Goal: Task Accomplishment & Management: Complete application form

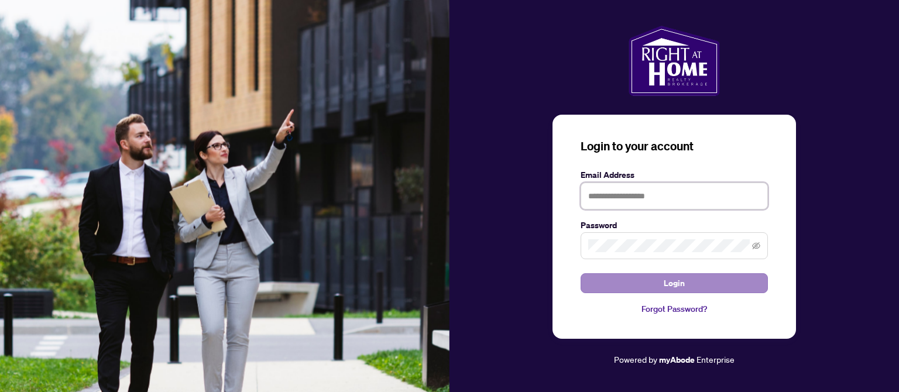
type input "**********"
click at [649, 276] on button "Login" at bounding box center [673, 283] width 187 height 20
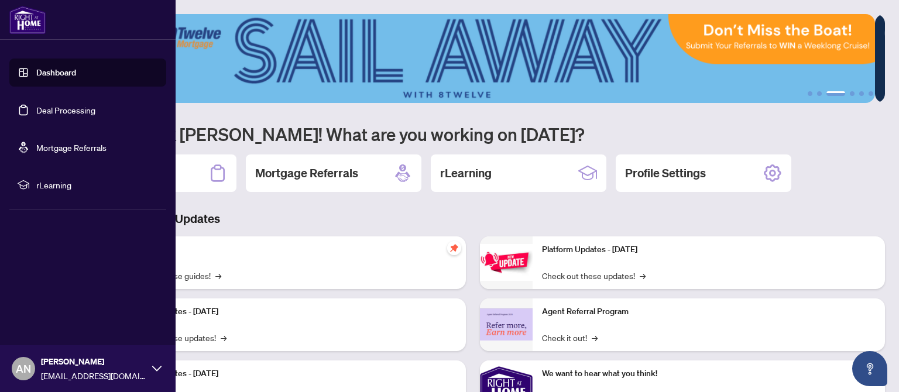
click at [75, 109] on link "Deal Processing" at bounding box center [65, 110] width 59 height 11
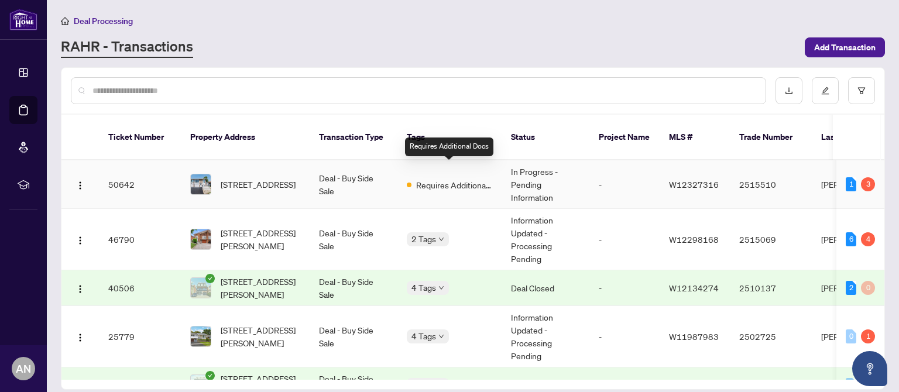
click at [461, 178] on span "Requires Additional Docs" at bounding box center [454, 184] width 76 height 13
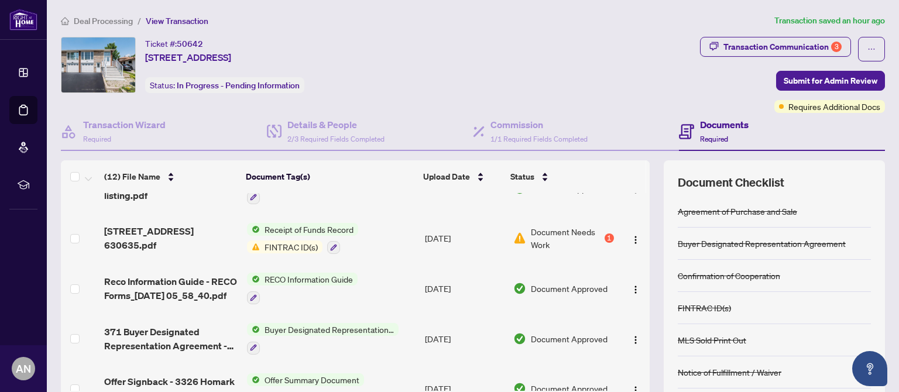
scroll to position [132, 0]
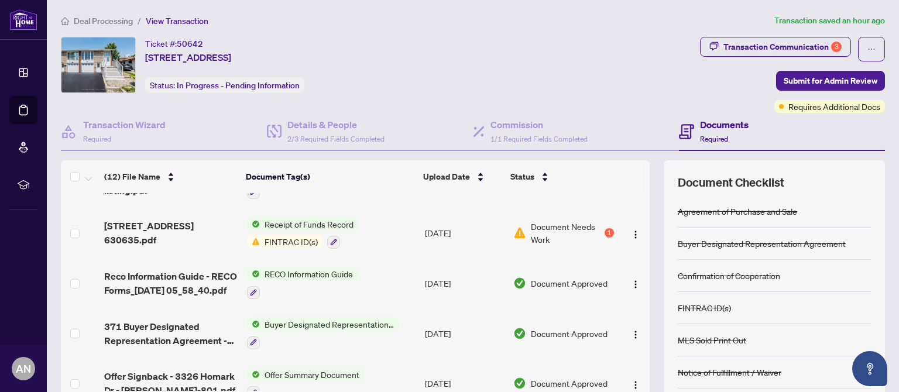
click at [292, 240] on span "FINTRAC ID(s)" at bounding box center [291, 241] width 63 height 13
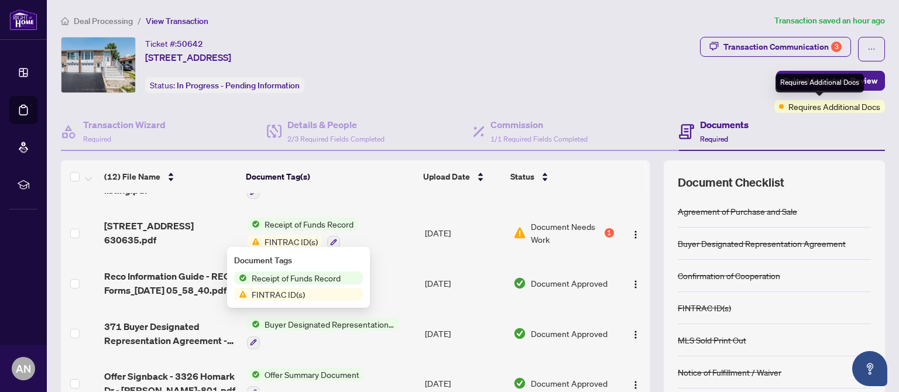
click at [814, 108] on span "Requires Additional Docs" at bounding box center [834, 106] width 92 height 13
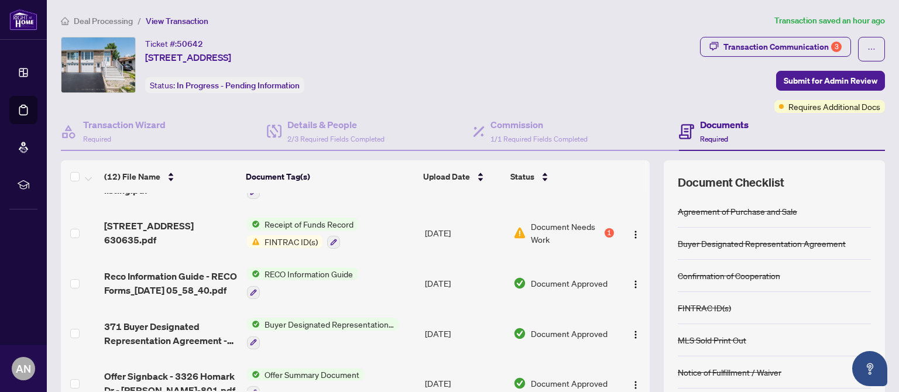
click at [541, 223] on span "Document Needs Work" at bounding box center [566, 233] width 71 height 26
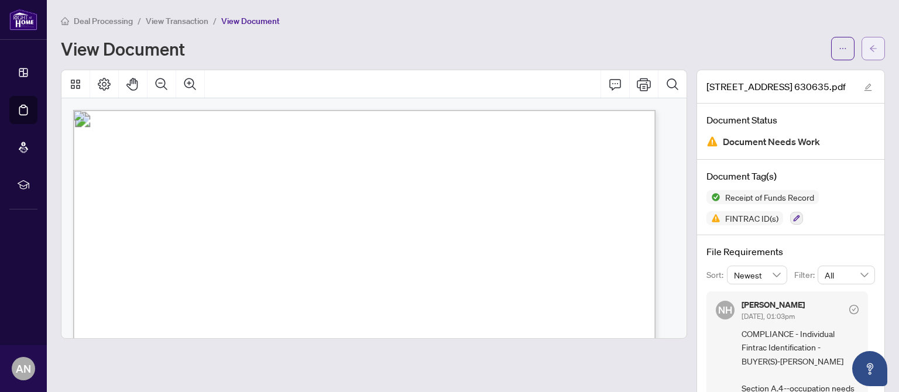
click at [869, 47] on icon "arrow-left" at bounding box center [873, 48] width 8 height 8
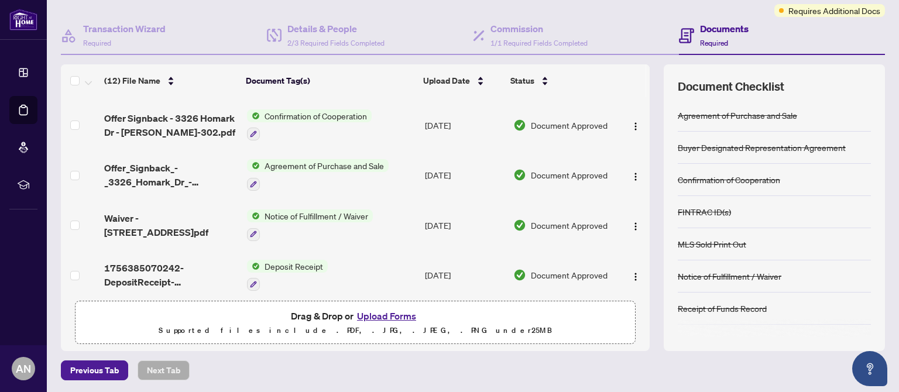
scroll to position [97, 0]
click at [400, 317] on button "Upload Forms" at bounding box center [386, 315] width 66 height 15
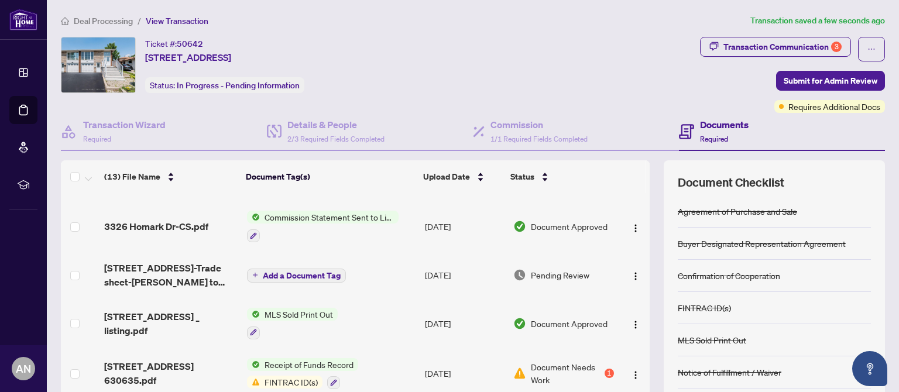
scroll to position [35, 0]
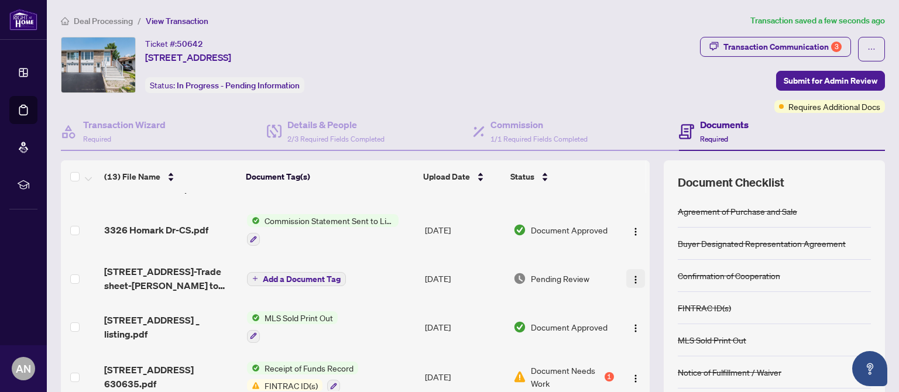
click at [631, 276] on img "button" at bounding box center [635, 279] width 9 height 9
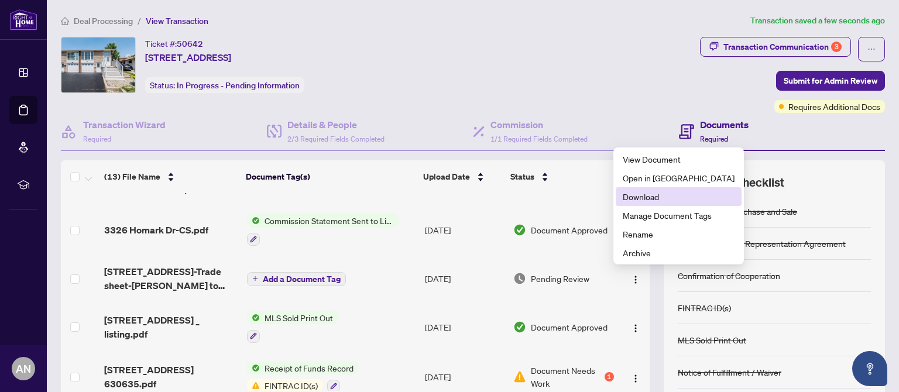
click at [643, 193] on span "Download" at bounding box center [679, 196] width 112 height 13
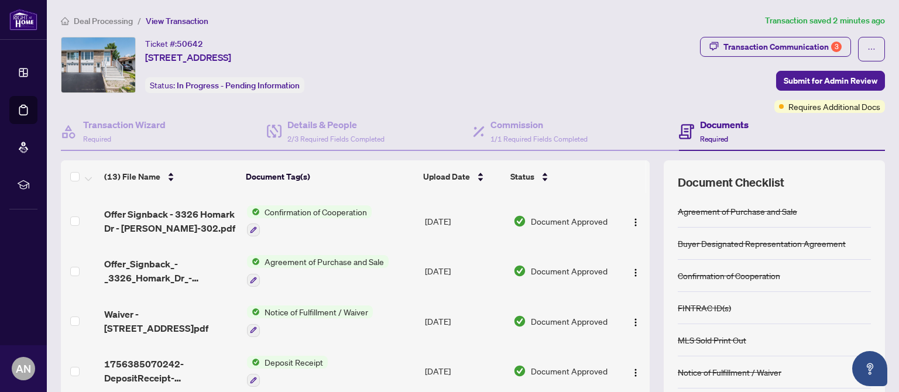
scroll to position [97, 0]
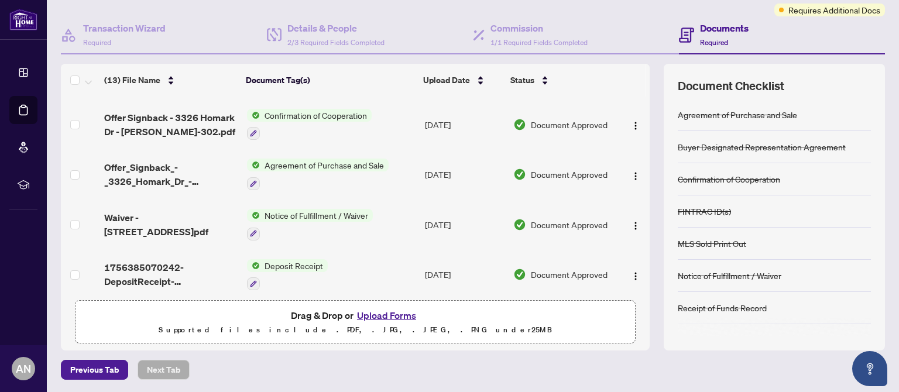
click at [391, 315] on button "Upload Forms" at bounding box center [386, 315] width 66 height 15
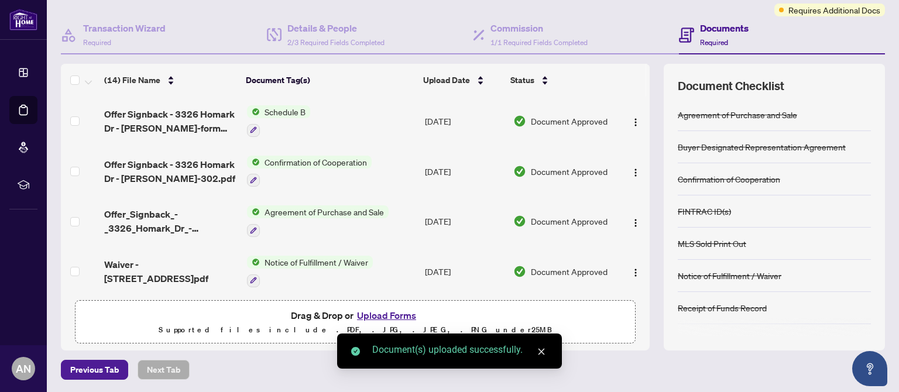
click at [369, 312] on button "Upload Forms" at bounding box center [386, 315] width 66 height 15
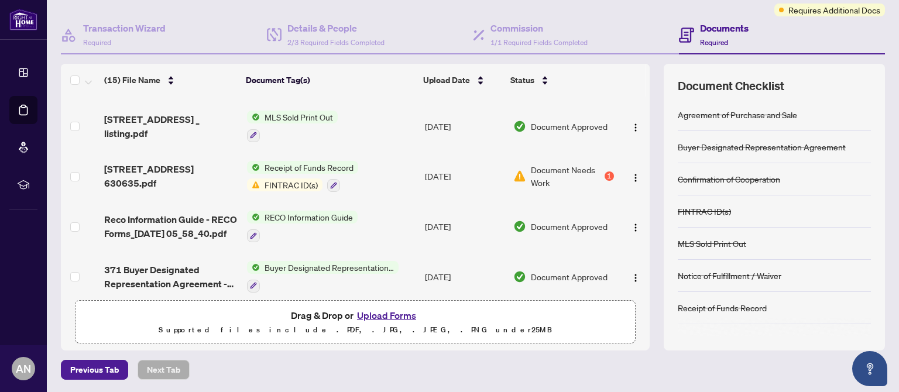
scroll to position [0, 0]
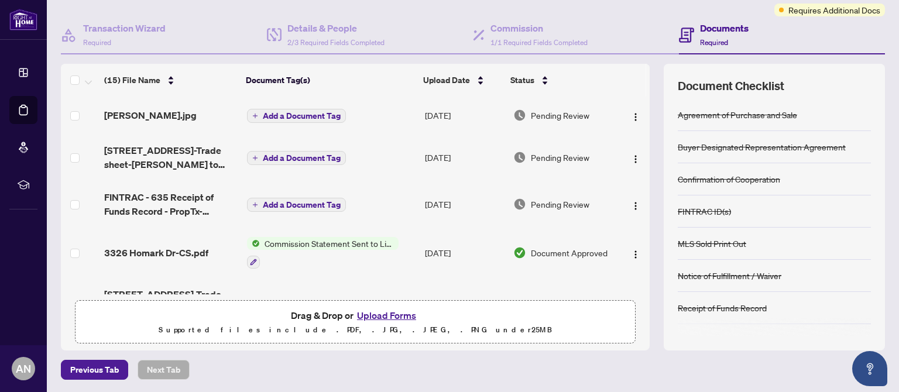
click at [638, 364] on div "Previous Tab Next Tab" at bounding box center [473, 370] width 824 height 20
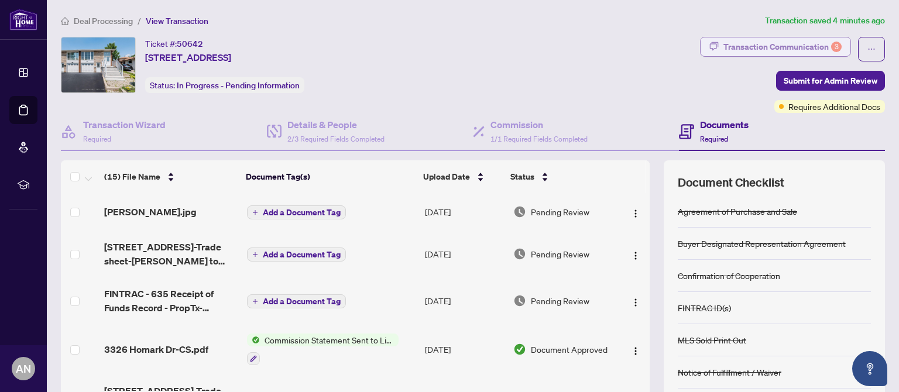
click at [799, 46] on div "Transaction Communication 3" at bounding box center [782, 46] width 118 height 19
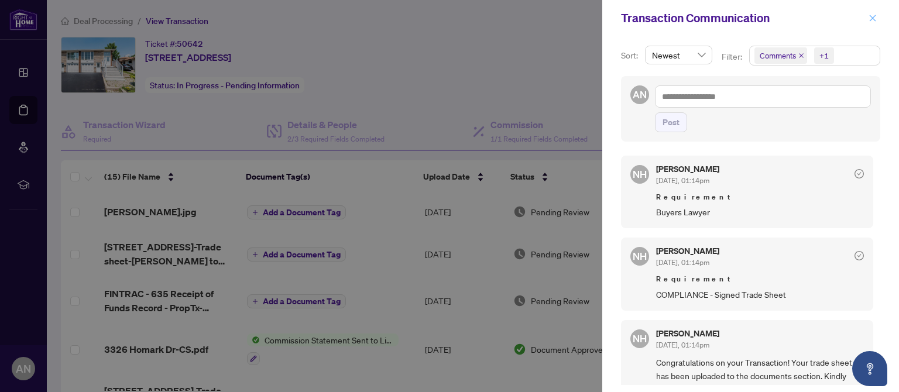
click at [875, 19] on icon "close" at bounding box center [872, 18] width 8 height 8
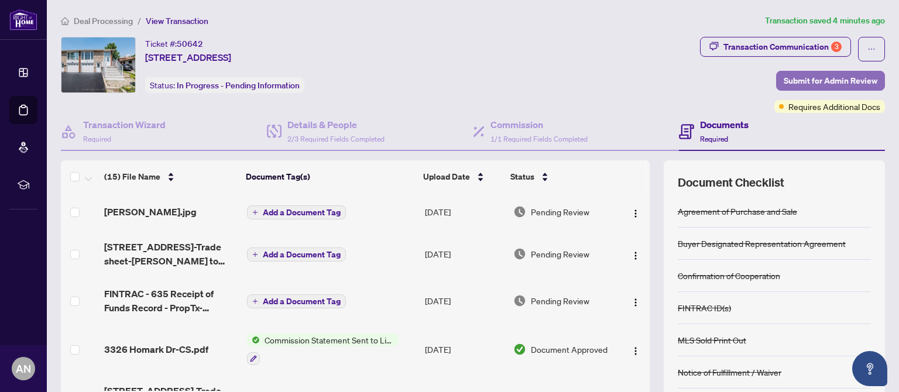
click at [800, 82] on span "Submit for Admin Review" at bounding box center [830, 80] width 94 height 19
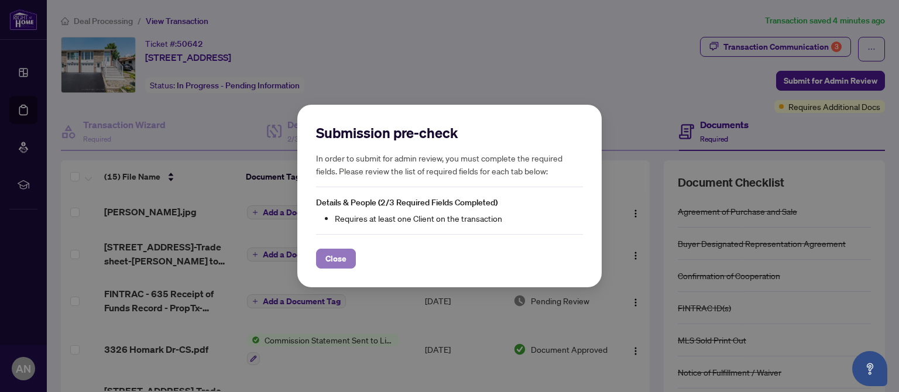
click at [333, 260] on span "Close" at bounding box center [335, 258] width 21 height 19
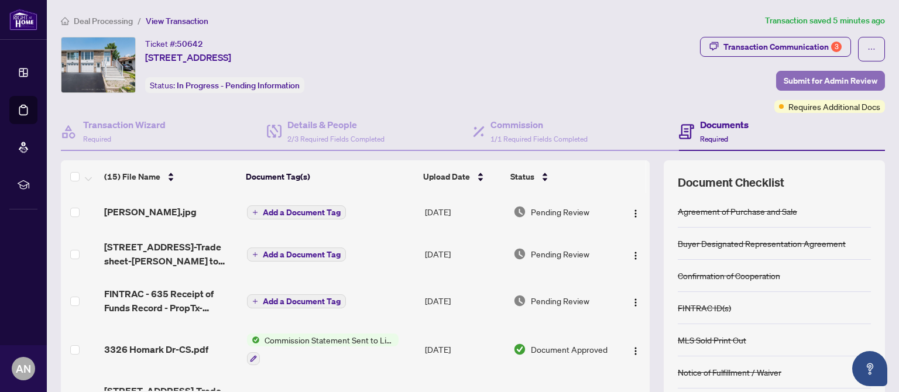
click at [811, 78] on span "Submit for Admin Review" at bounding box center [830, 80] width 94 height 19
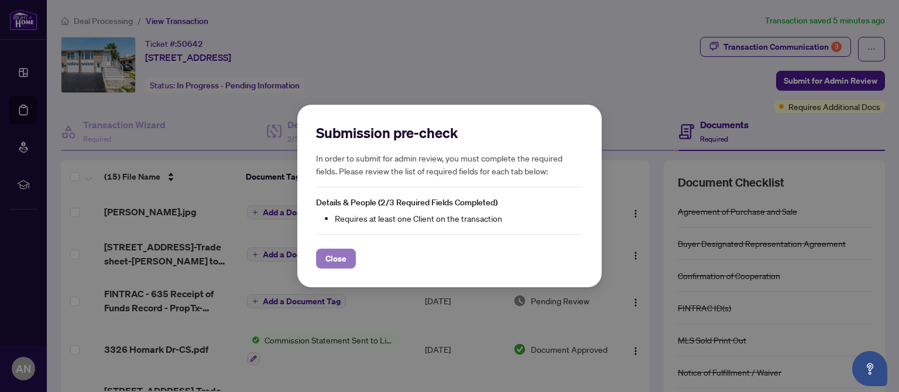
click at [338, 259] on span "Close" at bounding box center [335, 258] width 21 height 19
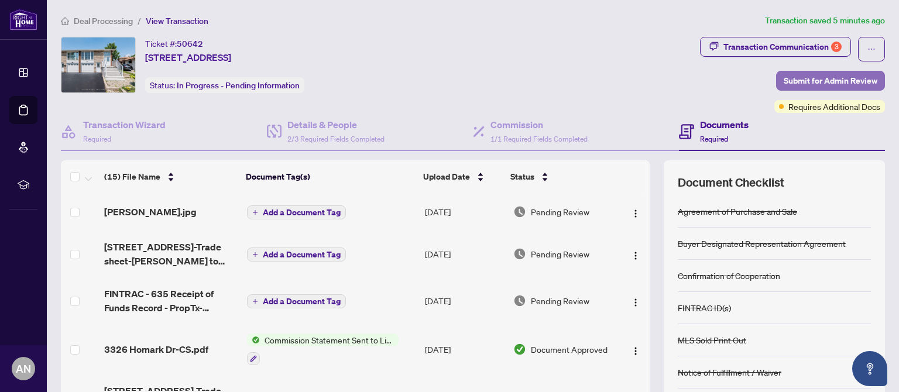
click at [796, 81] on span "Submit for Admin Review" at bounding box center [830, 80] width 94 height 19
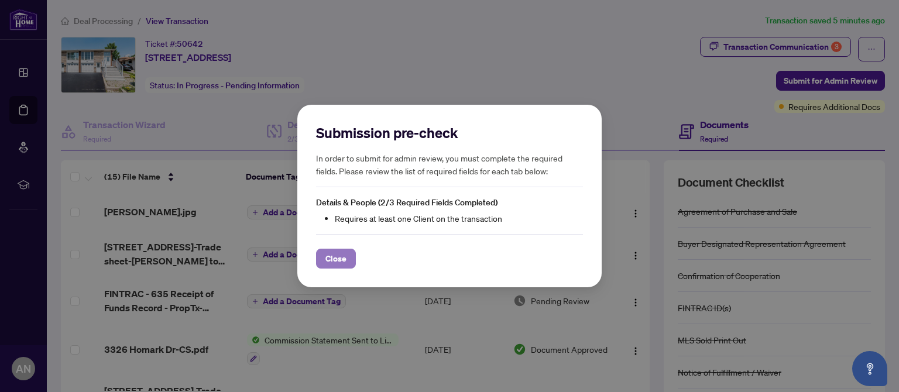
click at [343, 257] on span "Close" at bounding box center [335, 258] width 21 height 19
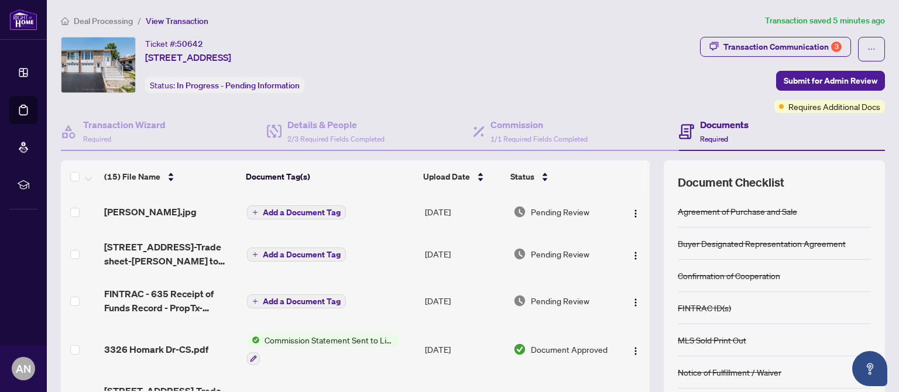
click at [115, 25] on span "Deal Processing" at bounding box center [103, 21] width 59 height 11
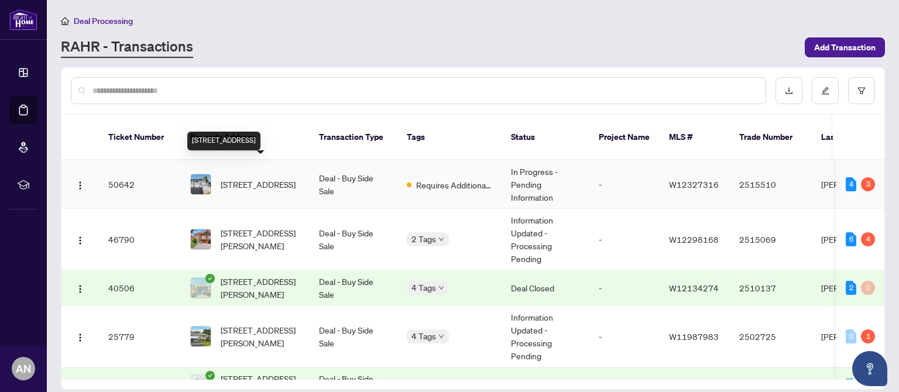
click at [267, 178] on span "[STREET_ADDRESS]" at bounding box center [258, 184] width 75 height 13
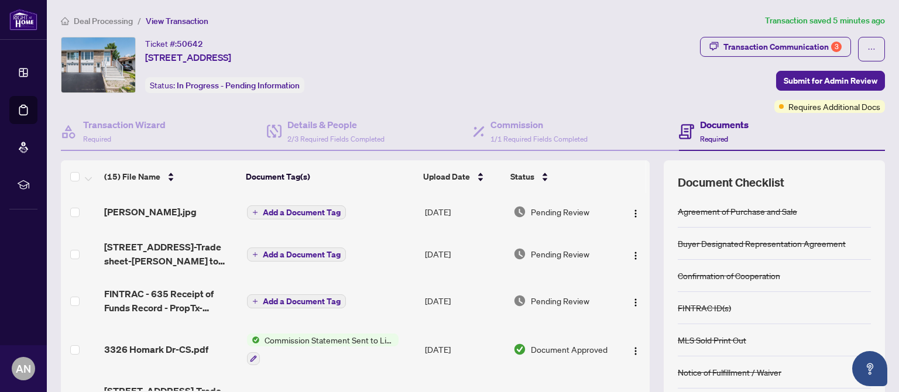
click at [468, 27] on div "Deal Processing / View Transaction Transaction saved 5 minutes ago Ticket #: 50…" at bounding box center [472, 245] width 833 height 462
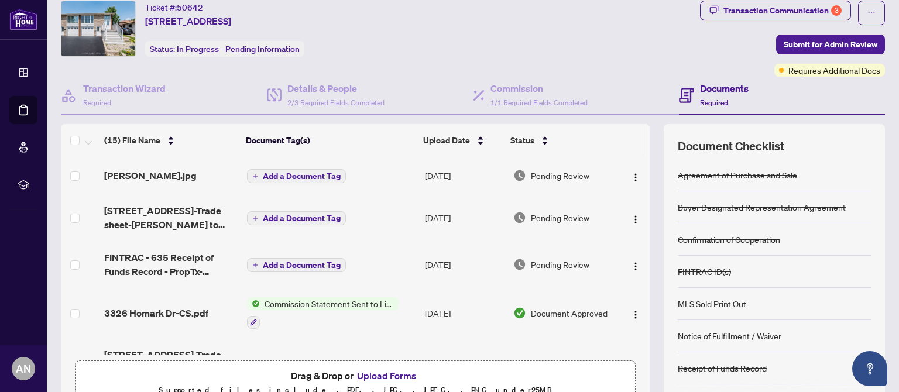
scroll to position [54, 0]
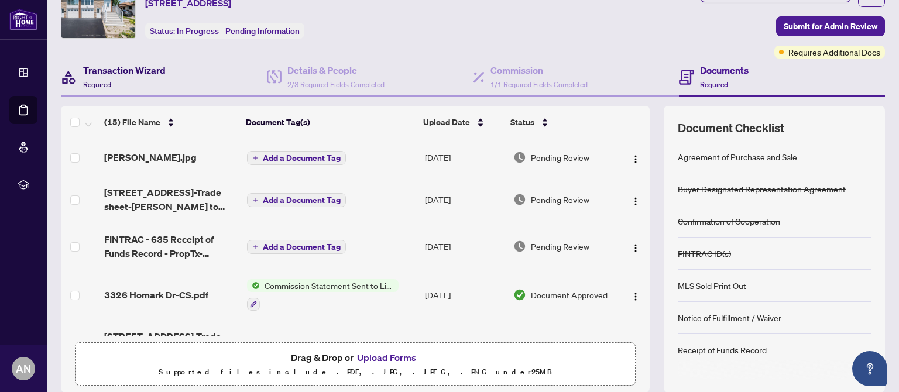
click at [148, 70] on h4 "Transaction Wizard" at bounding box center [124, 70] width 82 height 14
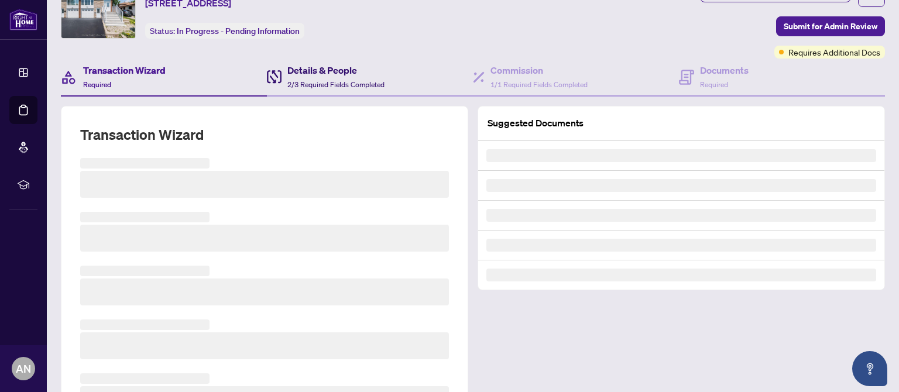
click at [293, 77] on div "Details & People 2/3 Required Fields Completed" at bounding box center [335, 76] width 97 height 27
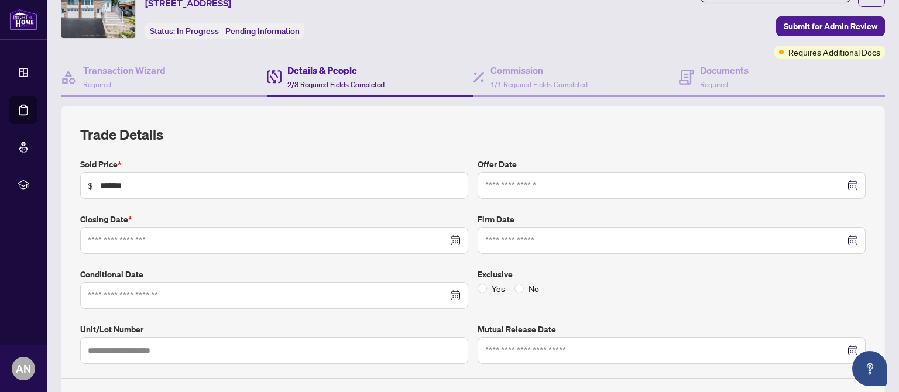
type input "**********"
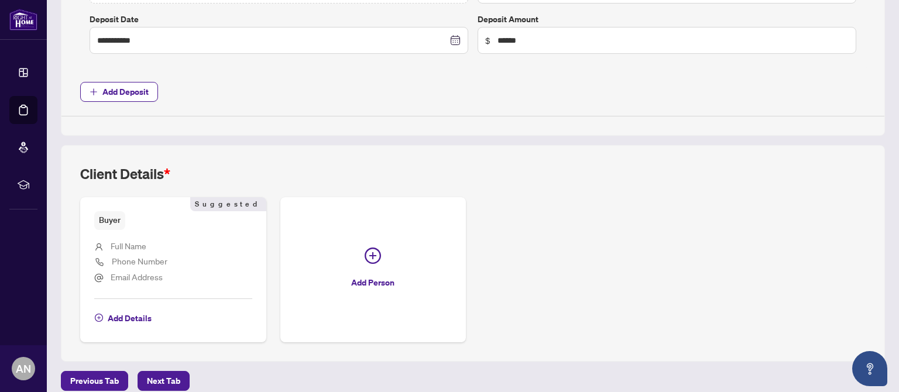
scroll to position [713, 0]
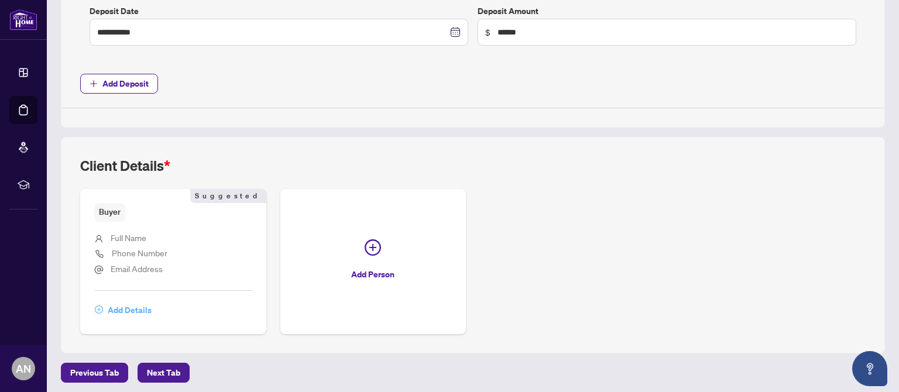
click at [126, 307] on span "Add Details" at bounding box center [130, 310] width 44 height 19
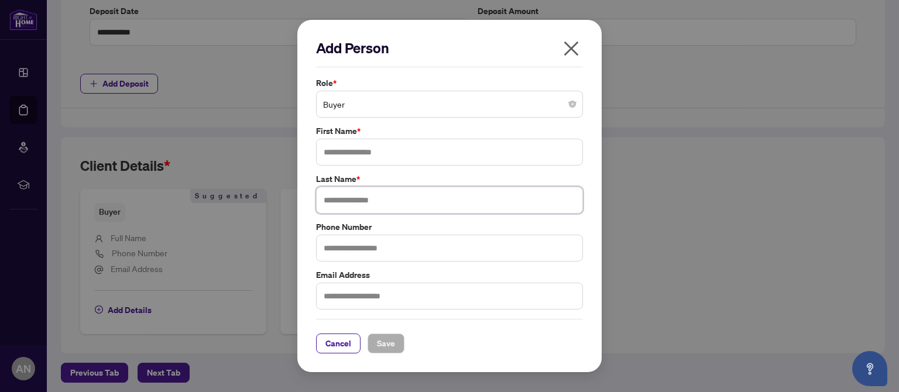
click at [362, 196] on input "text" at bounding box center [449, 200] width 267 height 27
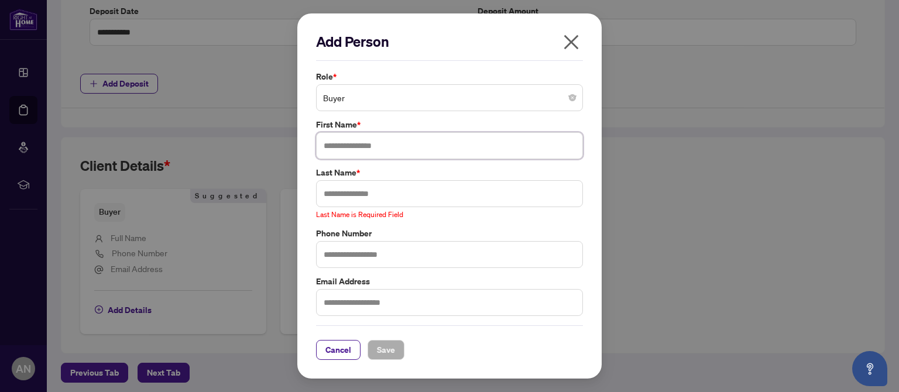
click at [360, 151] on input "text" at bounding box center [449, 145] width 267 height 27
type input "**********"
click at [341, 201] on input "text" at bounding box center [449, 193] width 267 height 27
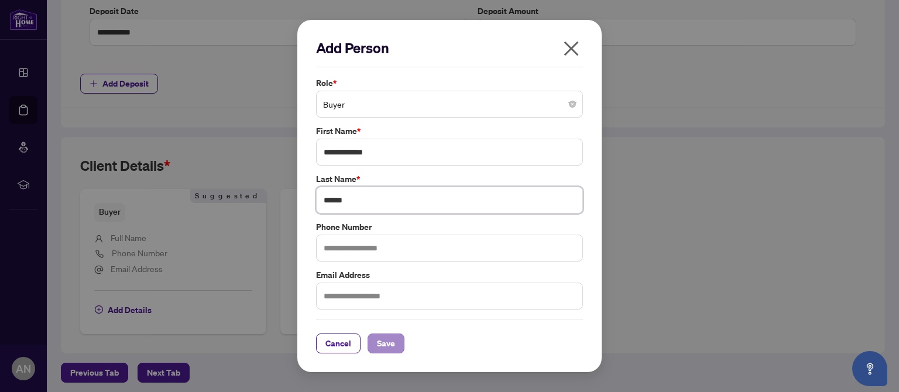
type input "******"
click at [388, 346] on span "Save" at bounding box center [386, 343] width 18 height 19
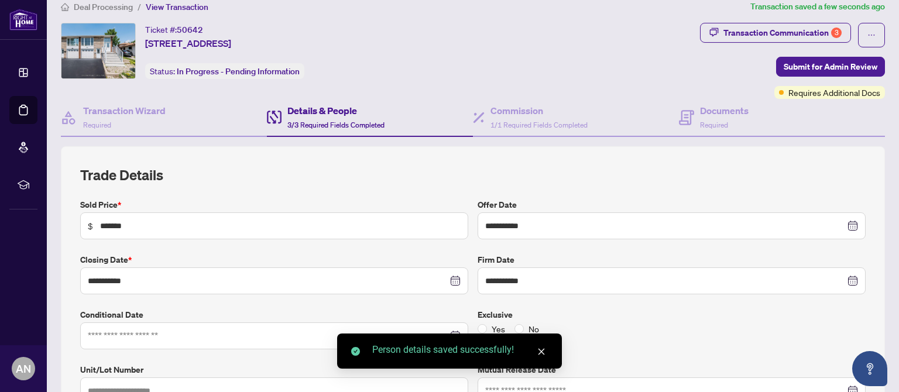
scroll to position [0, 0]
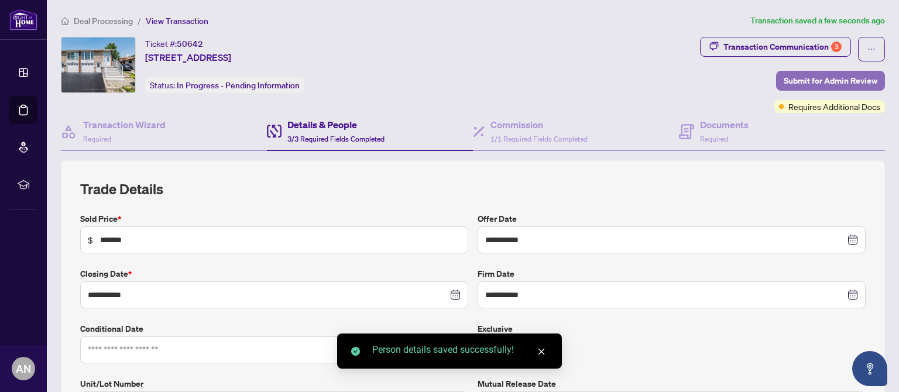
click at [786, 77] on span "Submit for Admin Review" at bounding box center [830, 80] width 94 height 19
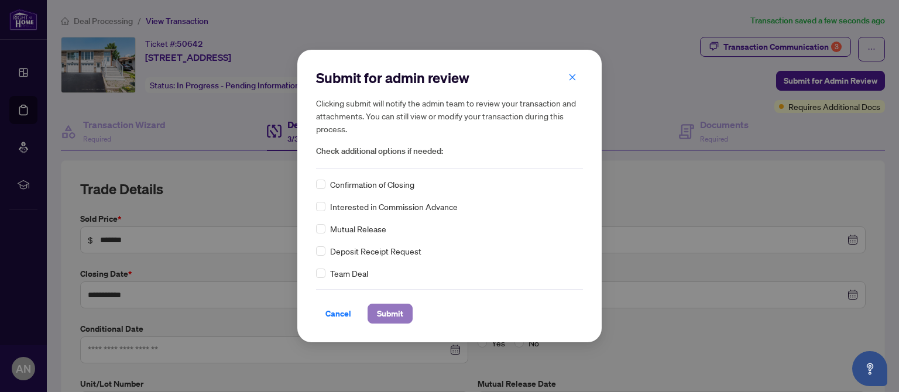
click at [396, 316] on span "Submit" at bounding box center [390, 313] width 26 height 19
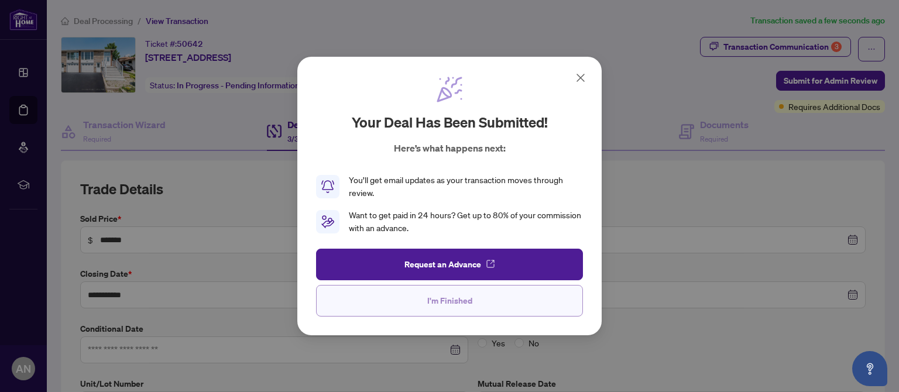
click at [422, 306] on button "I'm Finished" at bounding box center [449, 301] width 267 height 32
